Goal: Transaction & Acquisition: Purchase product/service

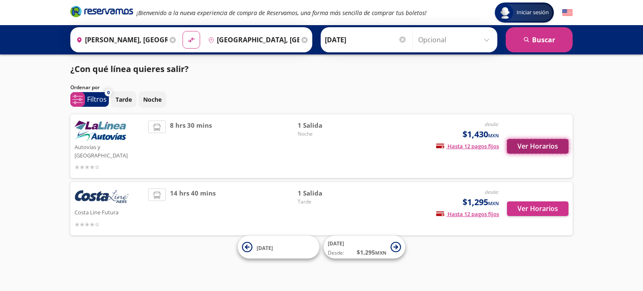
click at [531, 140] on button "Ver Horarios" at bounding box center [538, 146] width 62 height 15
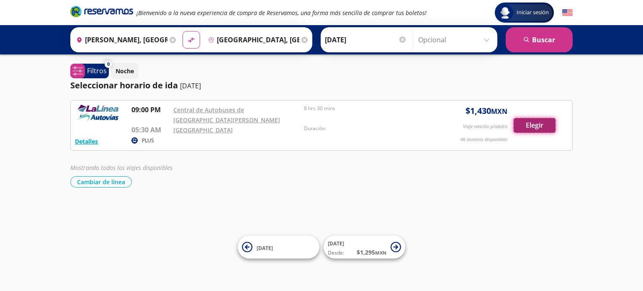
click at [532, 126] on button "Elegir" at bounding box center [534, 125] width 42 height 15
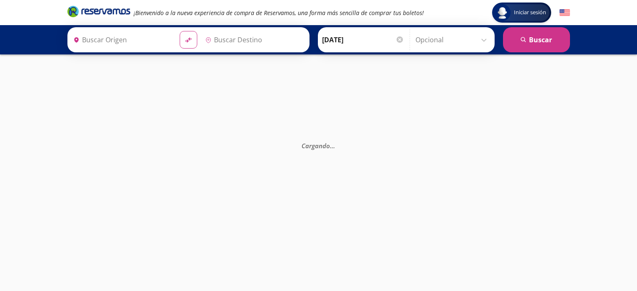
type input "[GEOGRAPHIC_DATA], [GEOGRAPHIC_DATA]"
type input "Morelia C. Juan Antonio A. Gutiérrez, Michoacán"
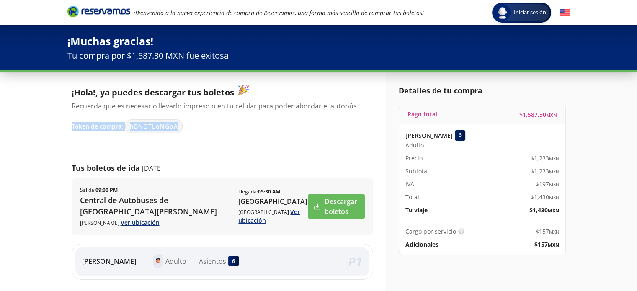
drag, startPoint x: 193, startPoint y: 134, endPoint x: 48, endPoint y: 124, distance: 145.5
click at [48, 124] on div "Iniciar sesión Iniciar sesión ¡Bienvenido a la nueva experiencia de compra de R…" at bounding box center [318, 234] width 637 height 469
click at [193, 142] on div "¡Hola!, ya puedes descargar tus boletos Recuerda que es necesario llevarlo impr…" at bounding box center [222, 218] width 301 height 267
drag, startPoint x: 167, startPoint y: 125, endPoint x: 124, endPoint y: 123, distance: 42.7
click at [124, 123] on div "Token de compra: hBNOTLoNGoA" at bounding box center [218, 126] width 293 height 14
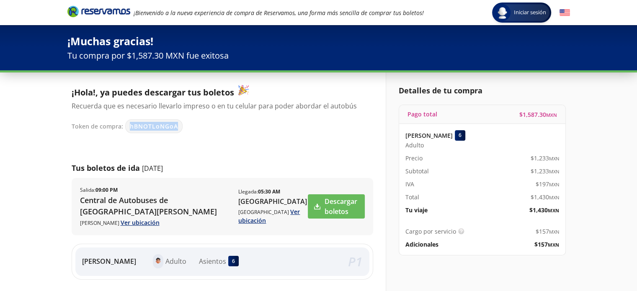
copy span "hBNOTLoNGoA"
